Goal: Task Accomplishment & Management: Manage account settings

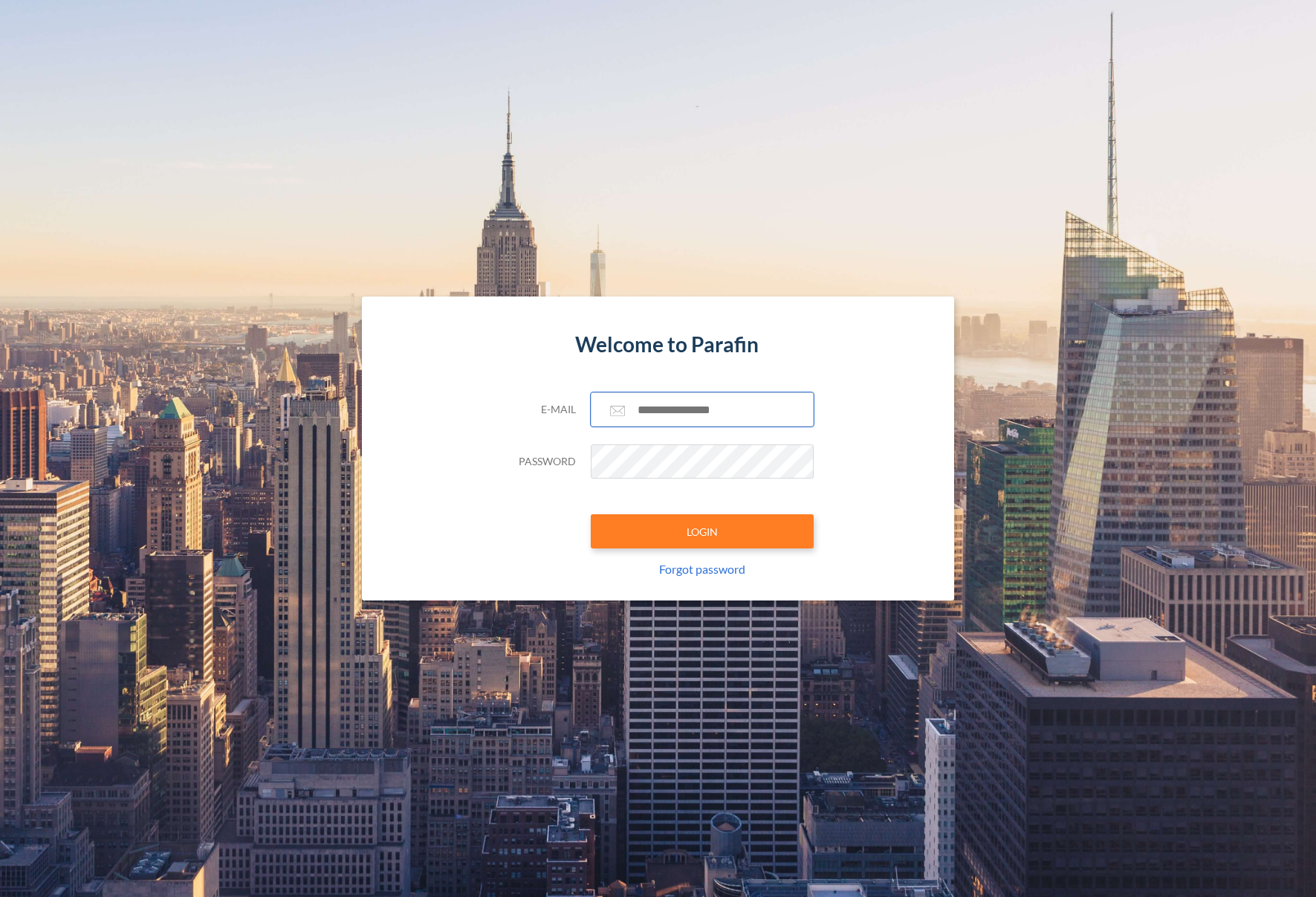
click at [658, 405] on input "text" at bounding box center [702, 409] width 223 height 34
paste input "**********"
type input "**********"
click at [694, 534] on button "LOGIN" at bounding box center [702, 531] width 223 height 34
